Goal: Find specific page/section: Find specific page/section

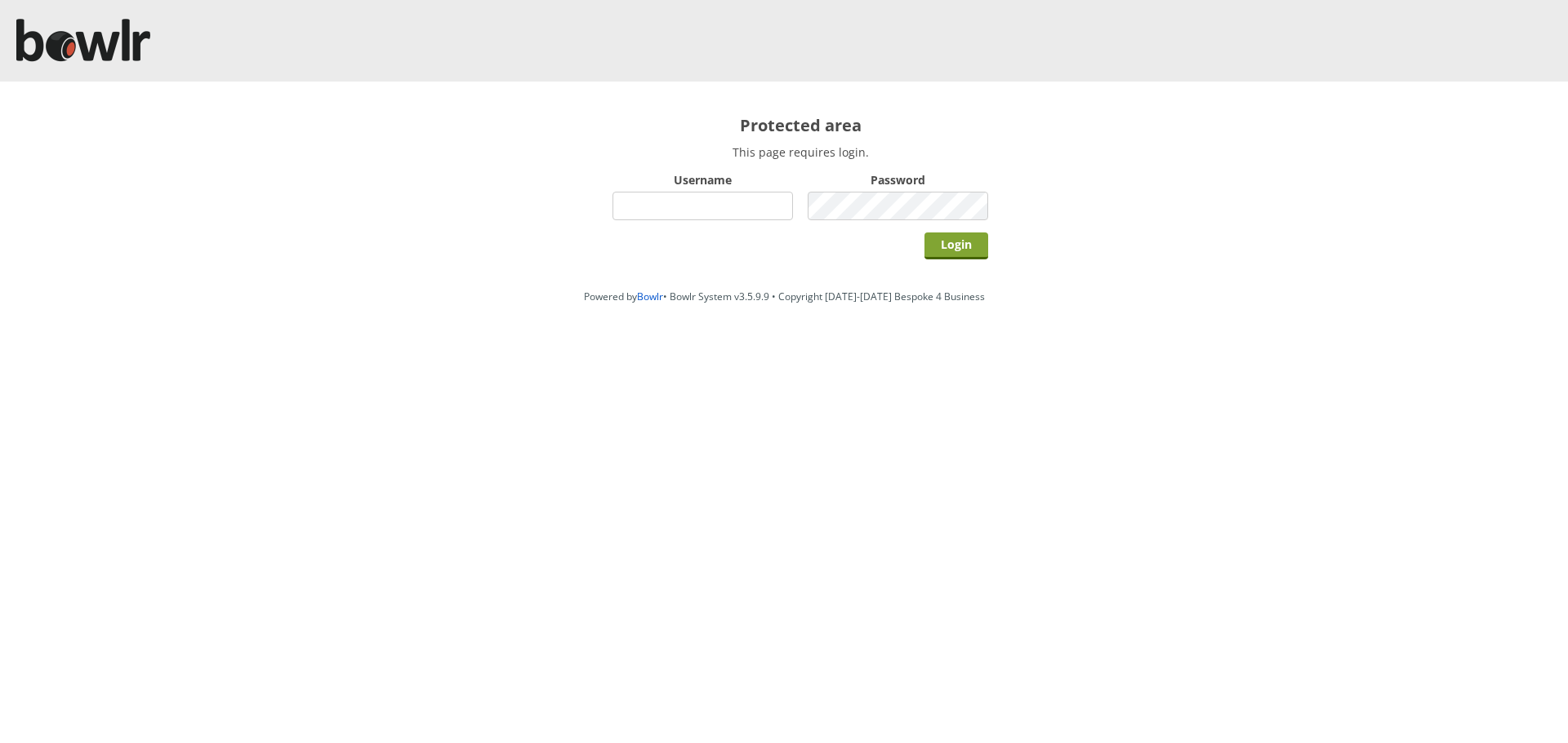
type input "hornseaindoorbowlsclub"
click at [978, 255] on input "Login" at bounding box center [956, 246] width 64 height 27
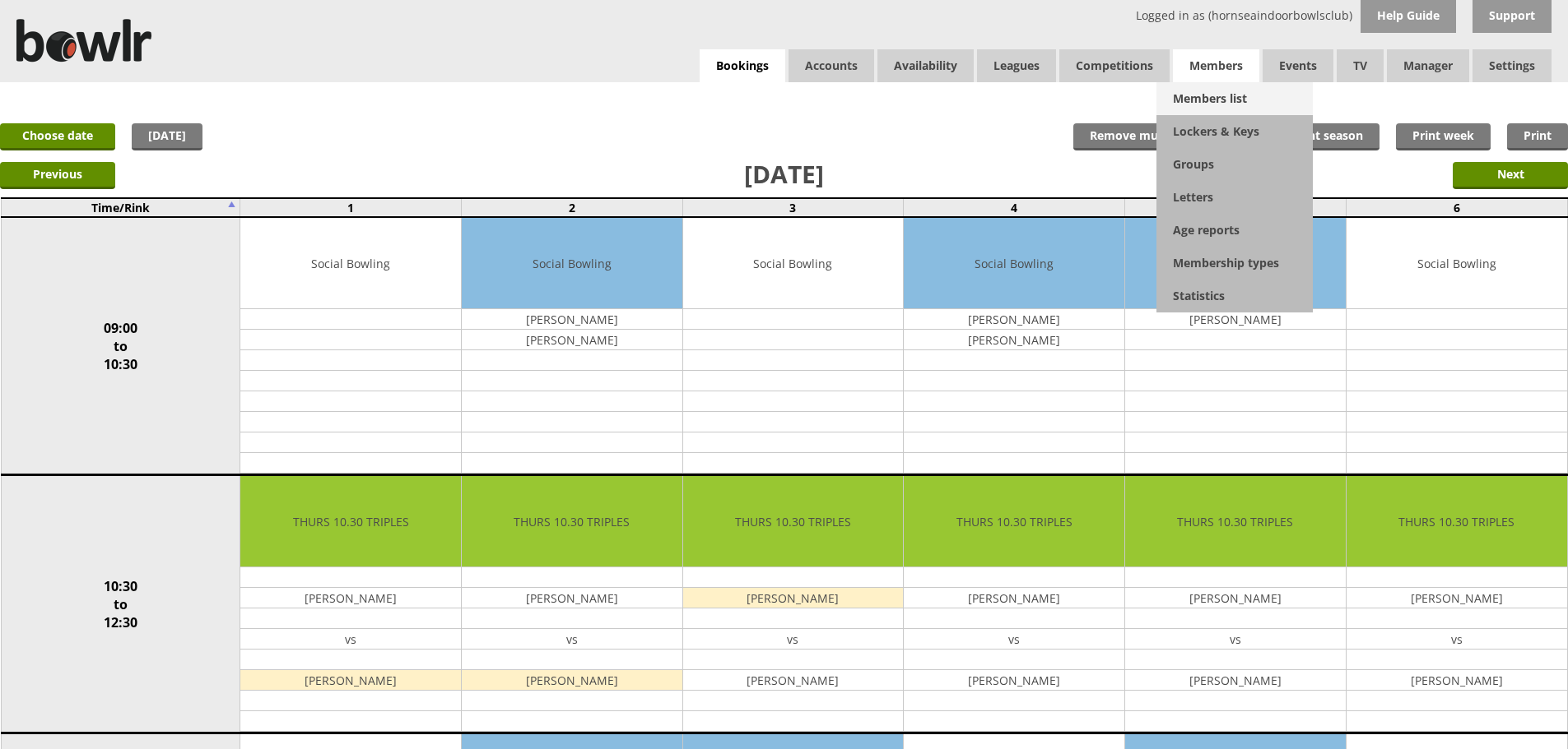
click at [1219, 94] on link "Members list" at bounding box center [1234, 98] width 157 height 33
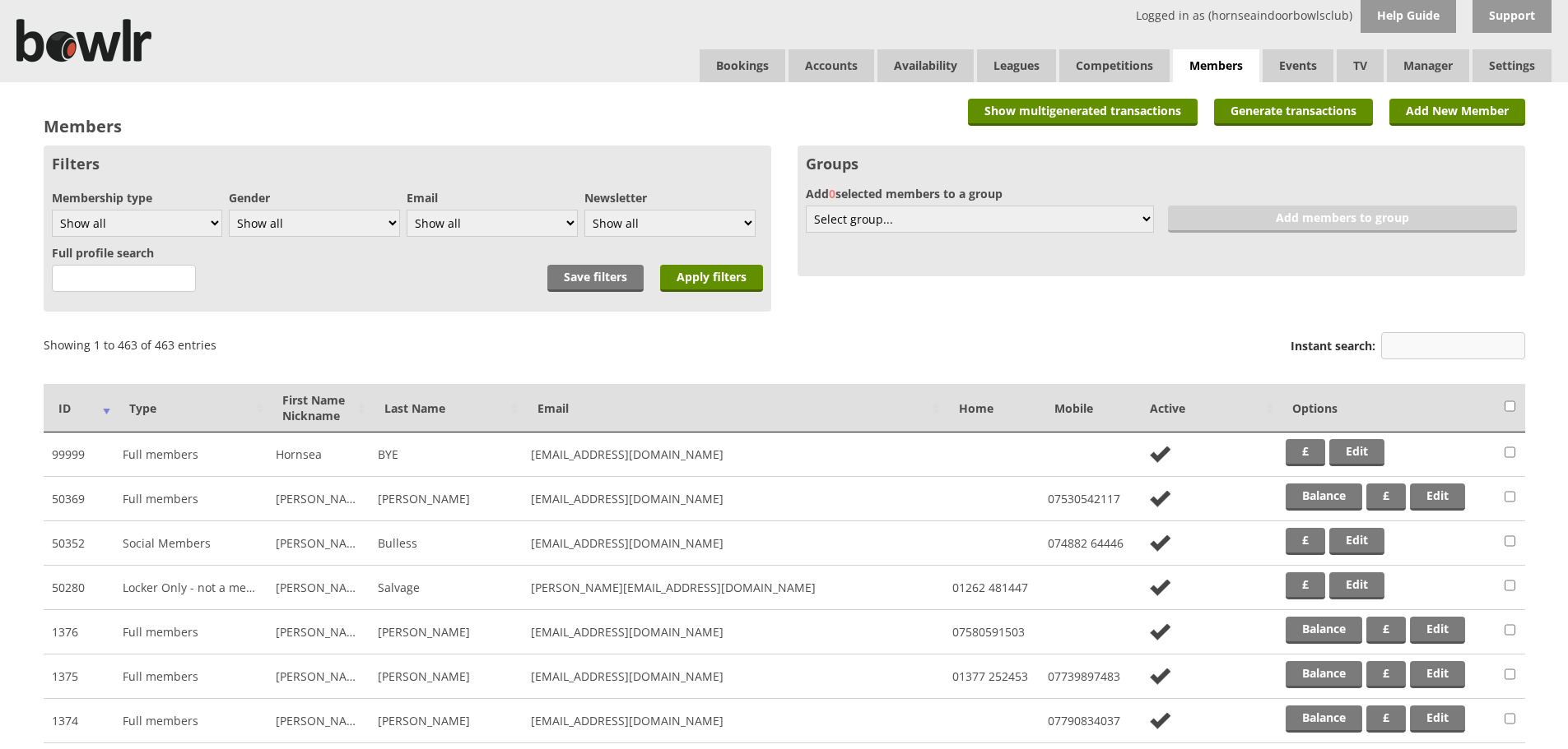
click at [1411, 355] on input "Instant search:" at bounding box center [1453, 346] width 144 height 28
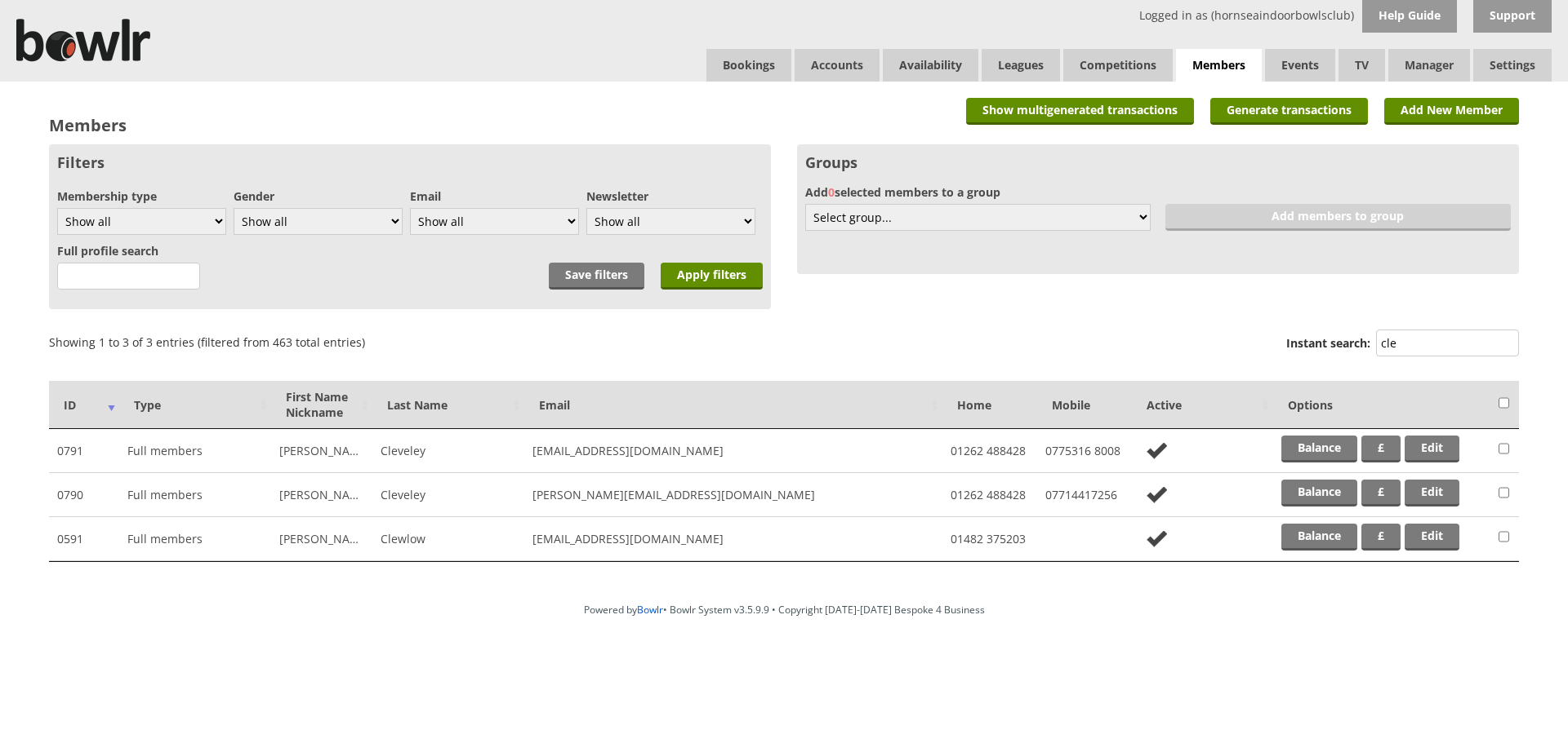
type input "clev"
